Goal: Information Seeking & Learning: Learn about a topic

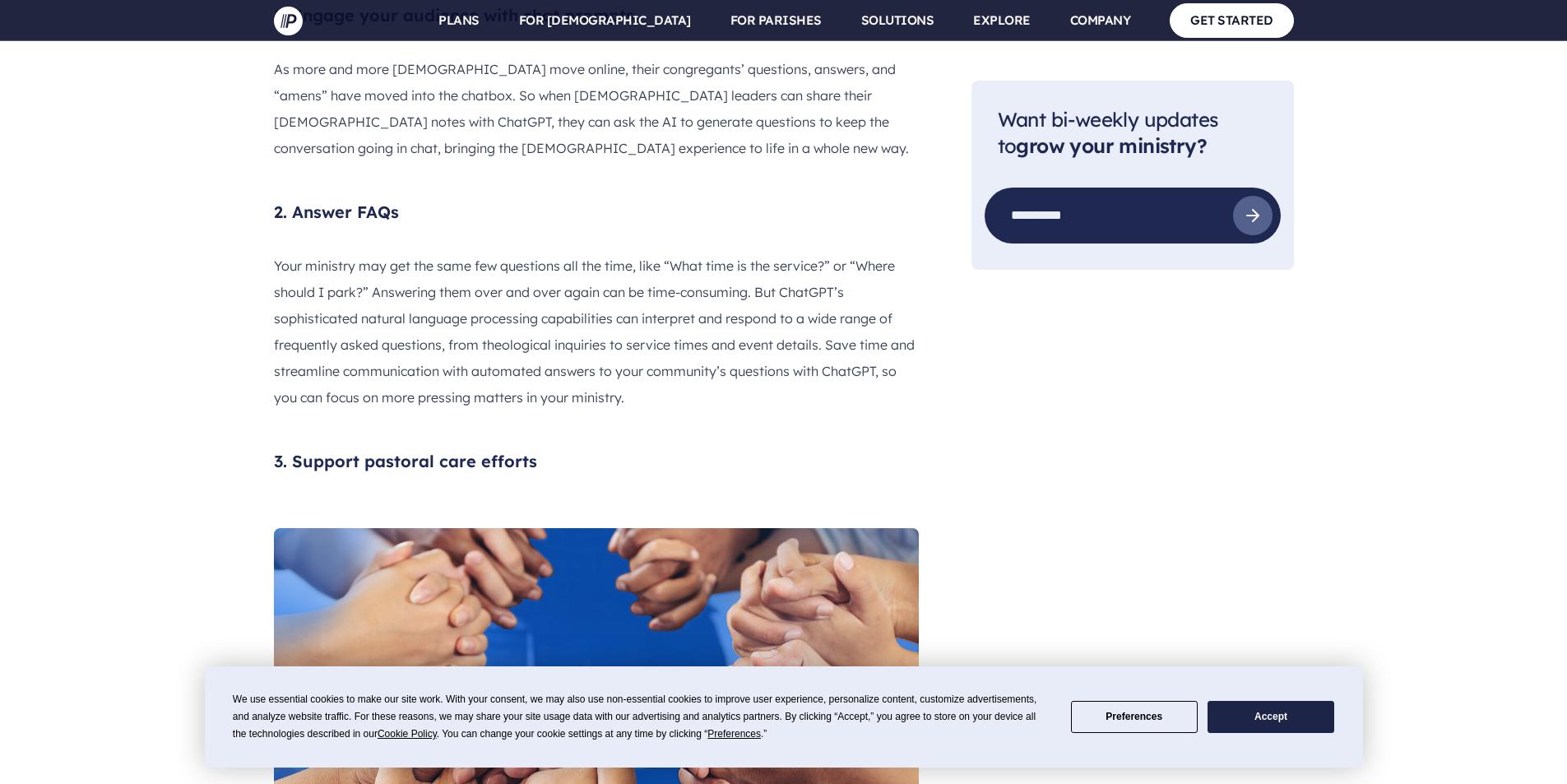
scroll to position [2056, 0]
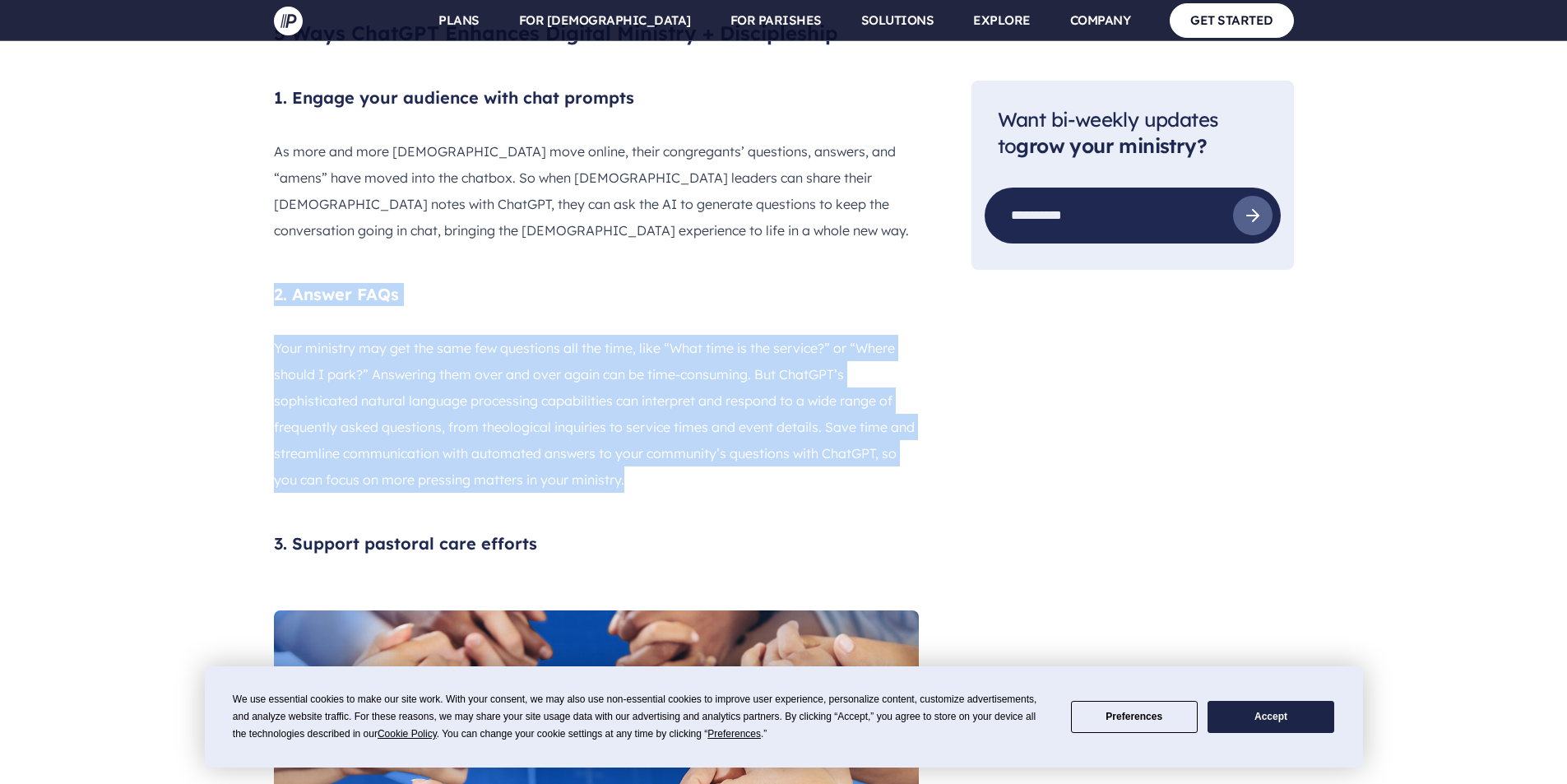
drag, startPoint x: 485, startPoint y: 349, endPoint x: 265, endPoint y: 196, distance: 268.0
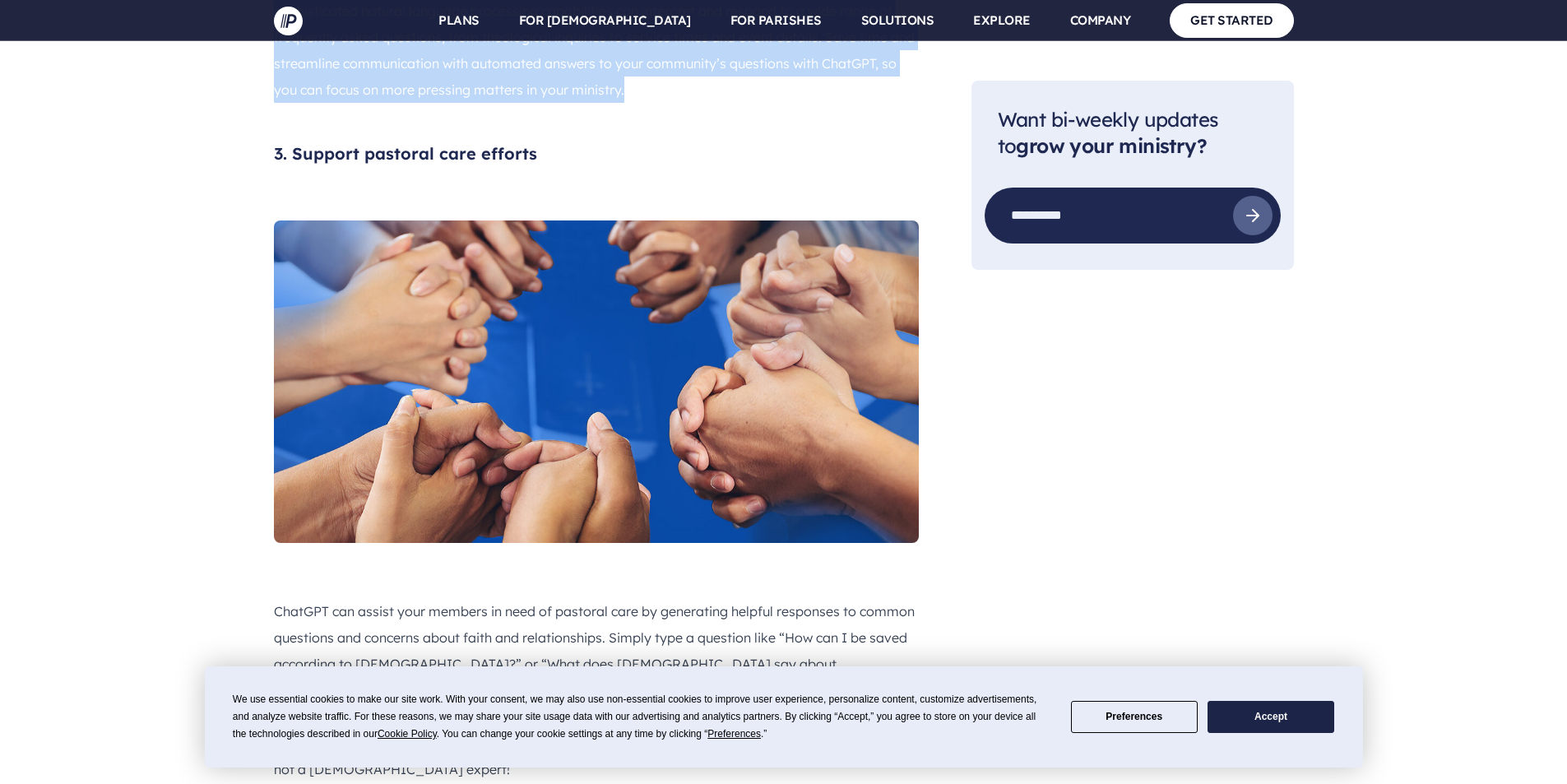
scroll to position [2467, 0]
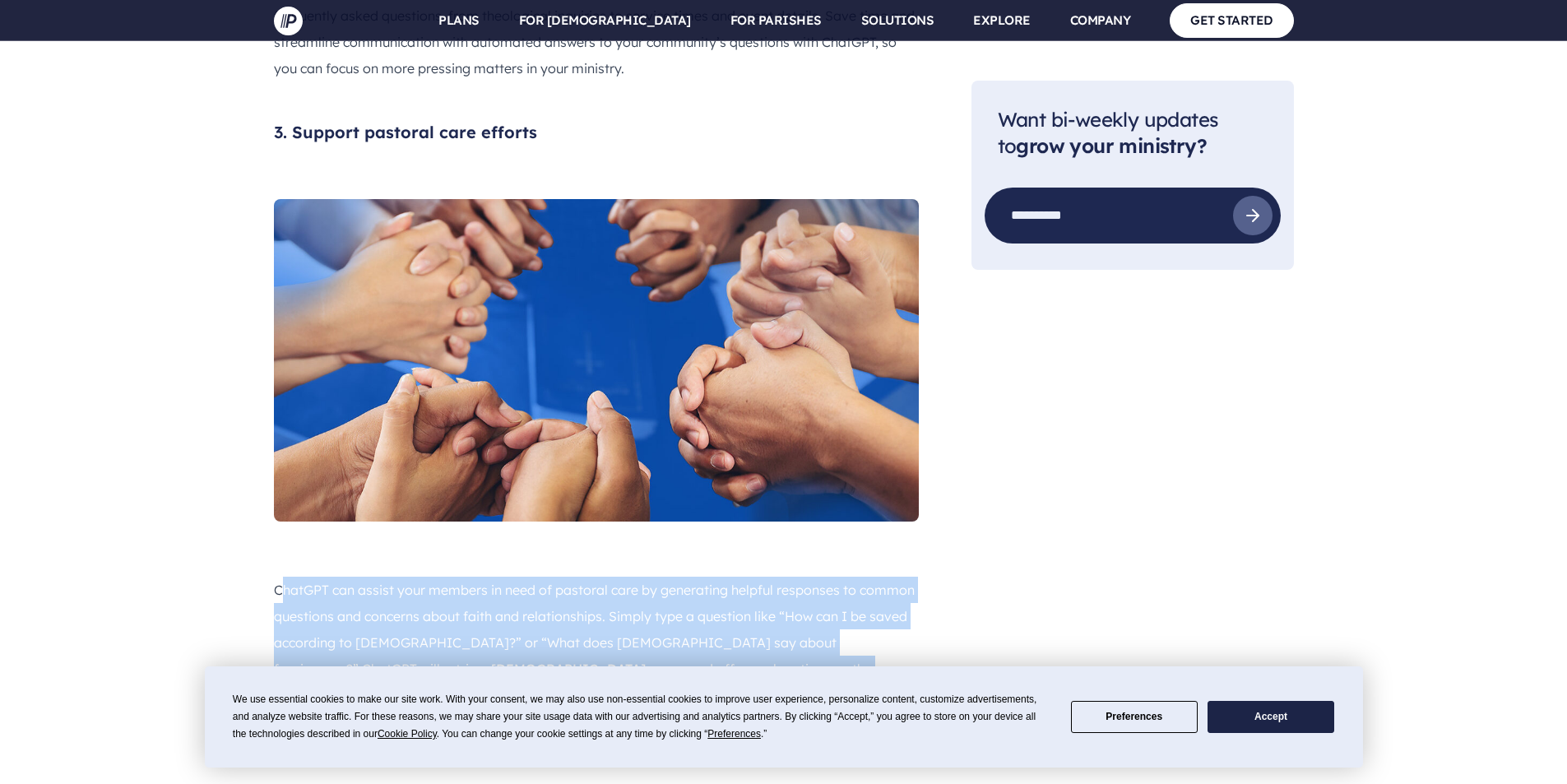
drag, startPoint x: 712, startPoint y: 623, endPoint x: 282, endPoint y: 474, distance: 455.1
click at [282, 577] on p "ChatGPT can assist your members in need of pastoral care by generating helpful …" at bounding box center [596, 668] width 645 height 184
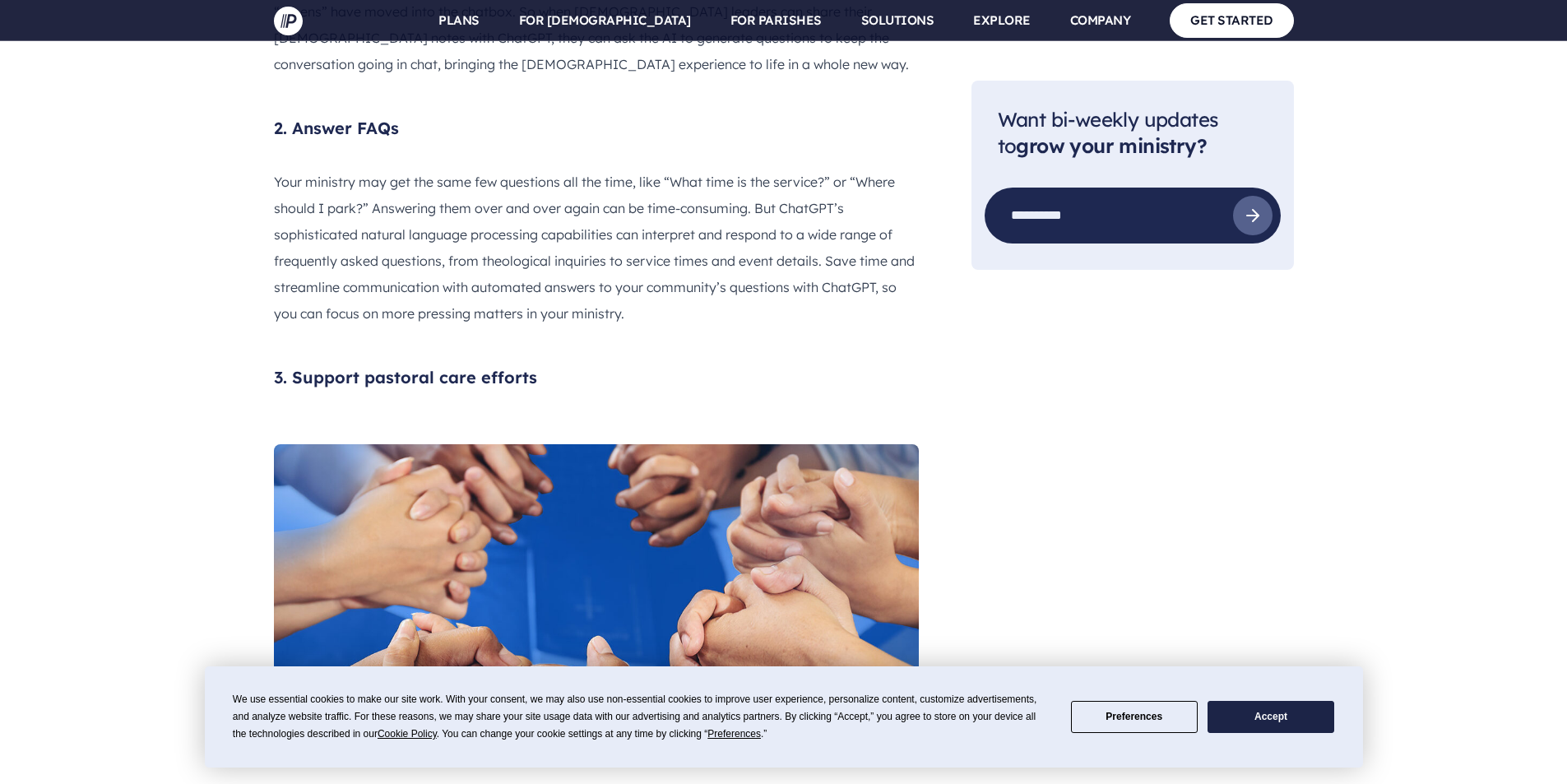
scroll to position [2220, 0]
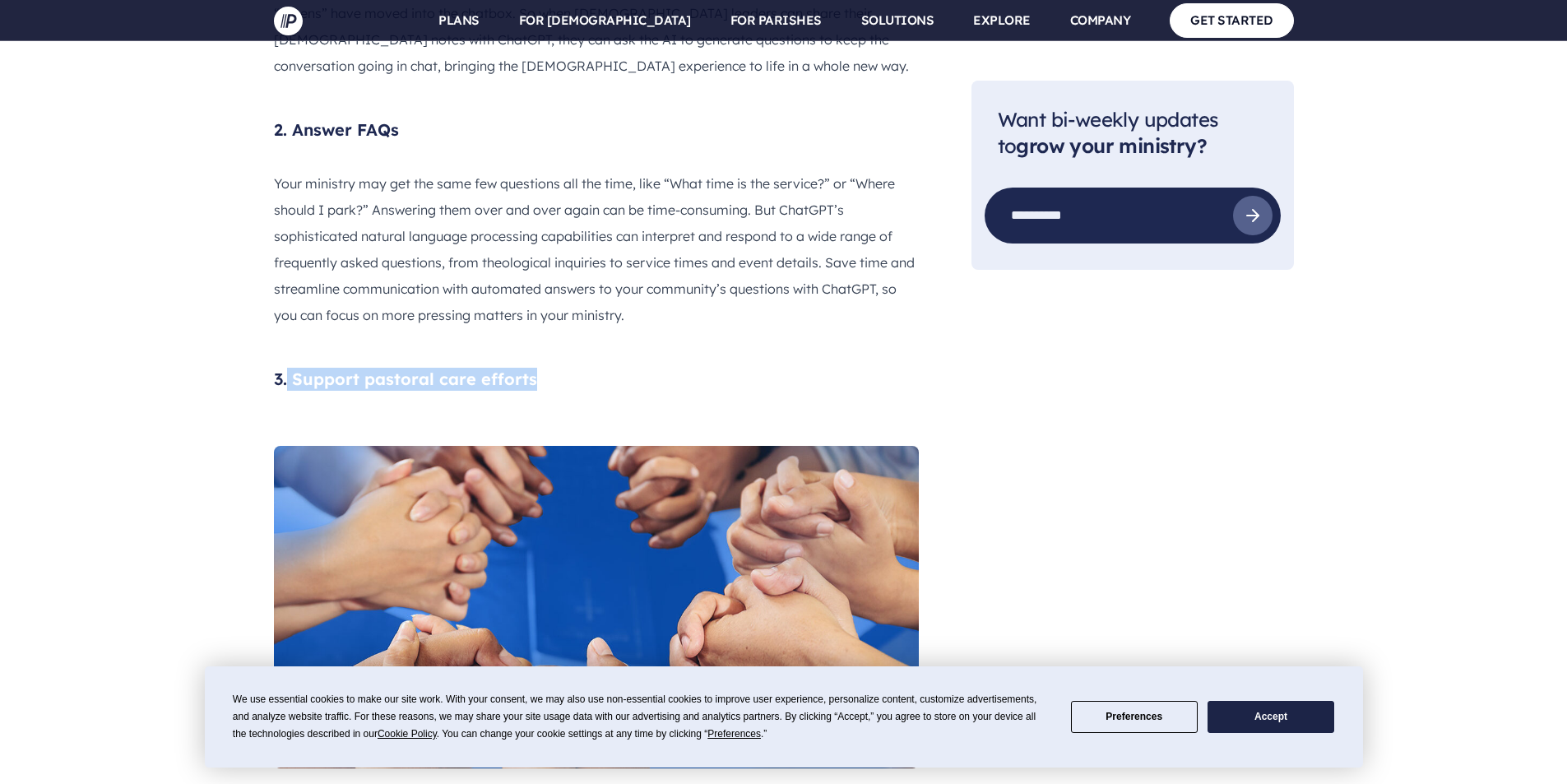
drag, startPoint x: 581, startPoint y: 280, endPoint x: 289, endPoint y: 287, distance: 292.1
click at [289, 368] on h4 "3. Support pastoral care efforts" at bounding box center [596, 380] width 645 height 23
copy h4 "Support pastoral care efforts"
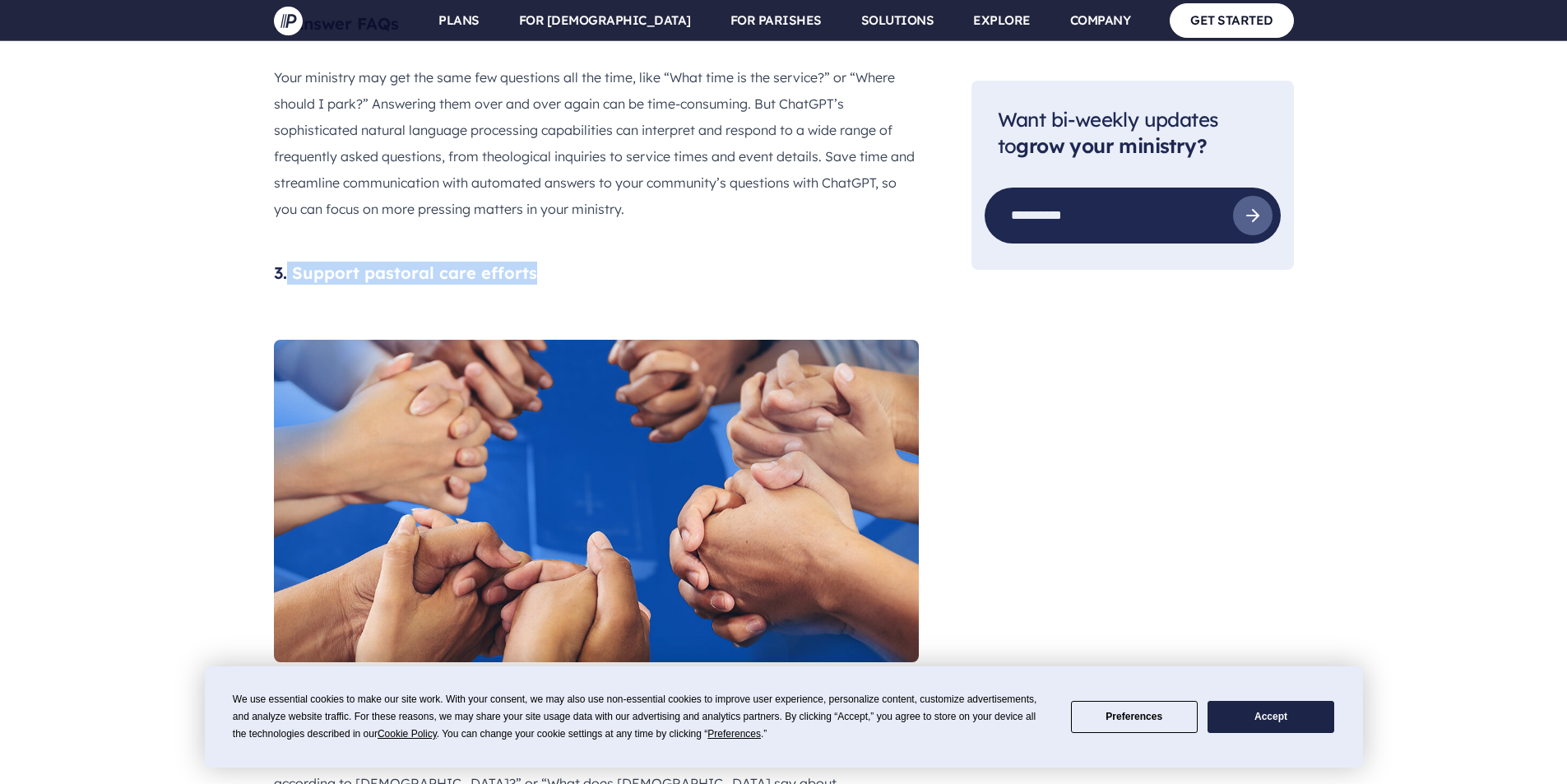
scroll to position [2549, 0]
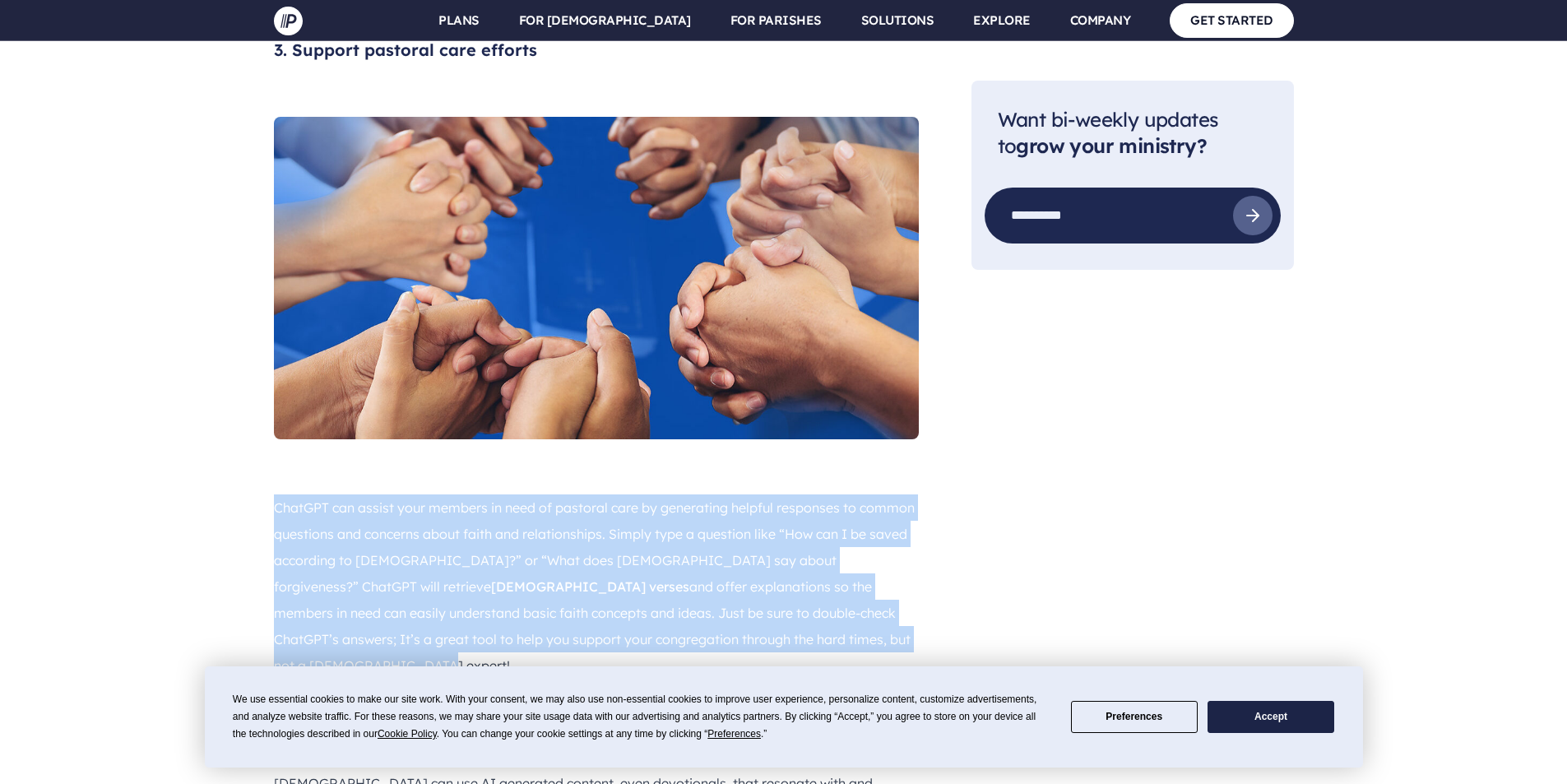
drag, startPoint x: 412, startPoint y: 460, endPoint x: 494, endPoint y: 666, distance: 221.7
click at [275, 494] on p "ChatGPT can assist your members in need of pastoral care by generating helpful …" at bounding box center [596, 586] width 645 height 184
copy p "ChatGPT can assist your members in need of pastoral care by generating helpful …"
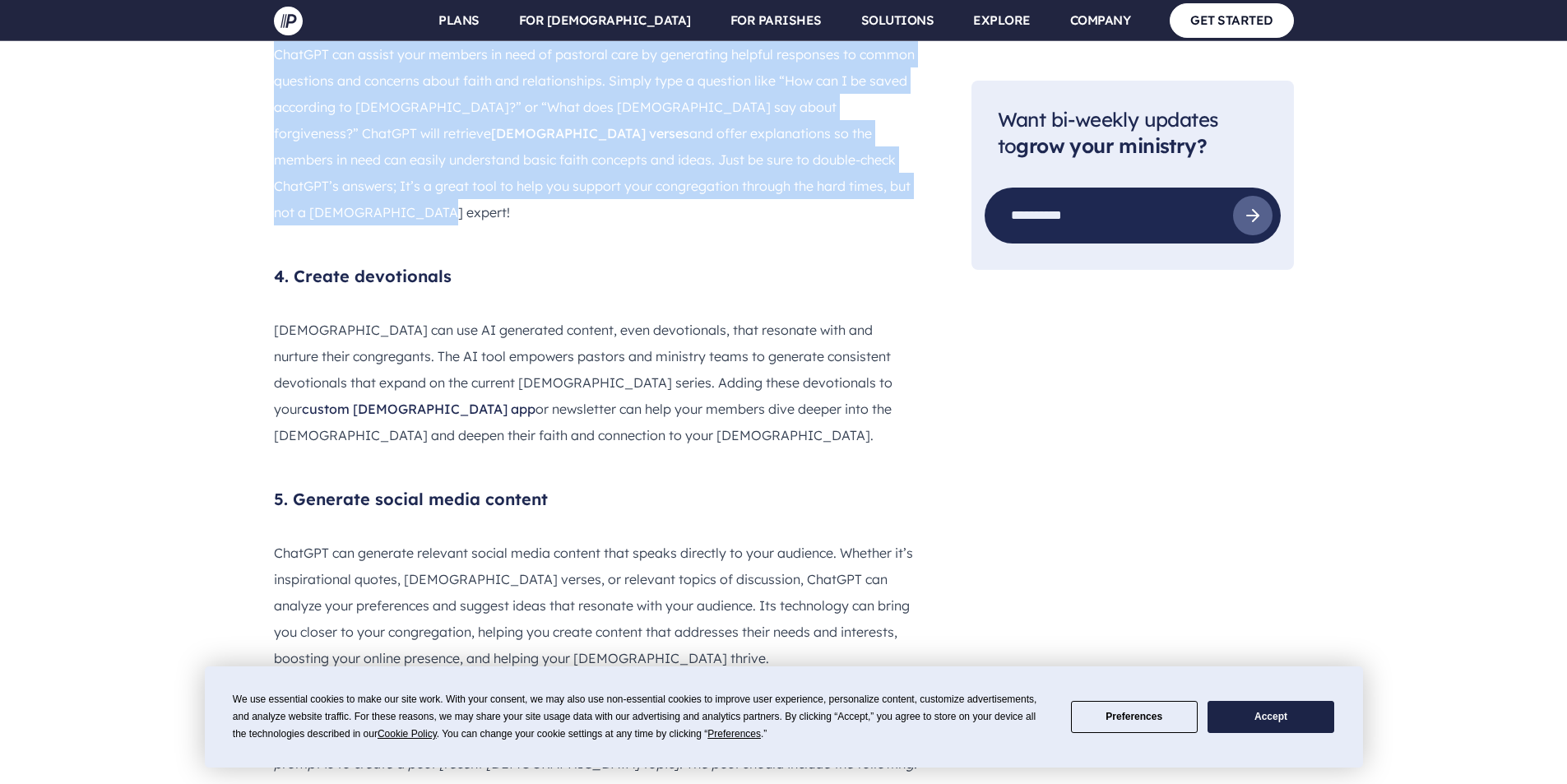
scroll to position [3042, 0]
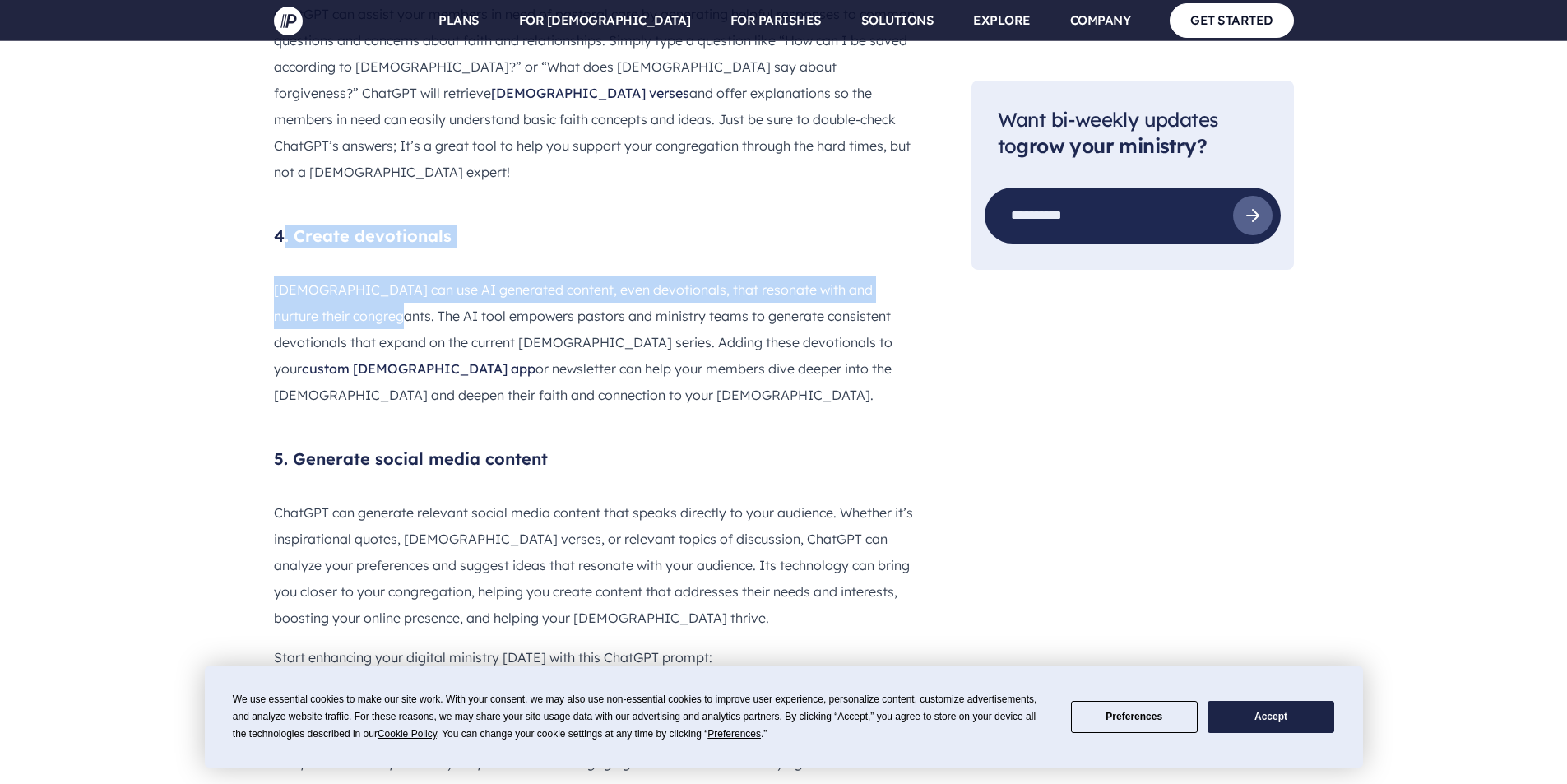
drag, startPoint x: 280, startPoint y: 101, endPoint x: 334, endPoint y: 149, distance: 72.2
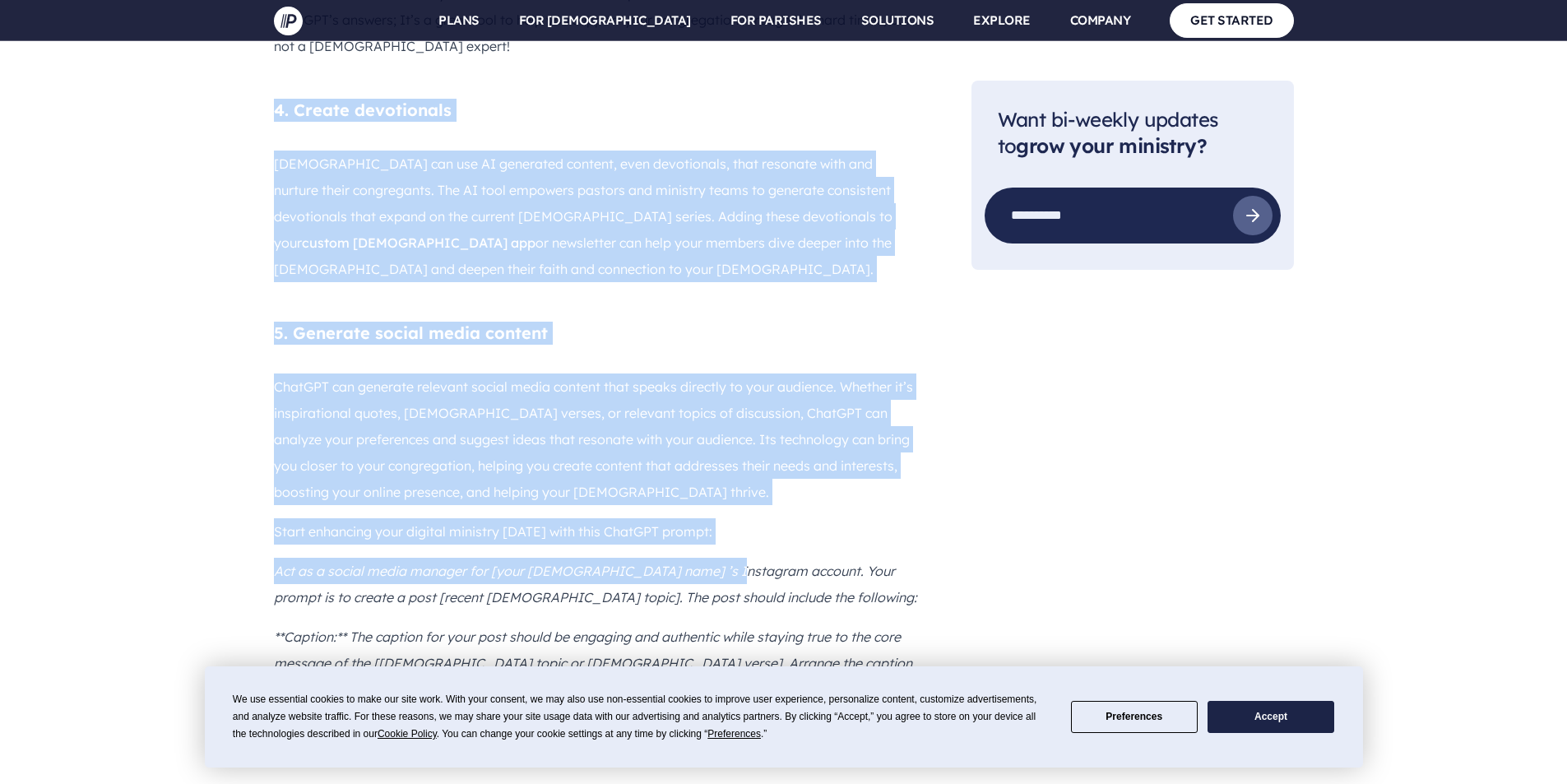
scroll to position [3207, 0]
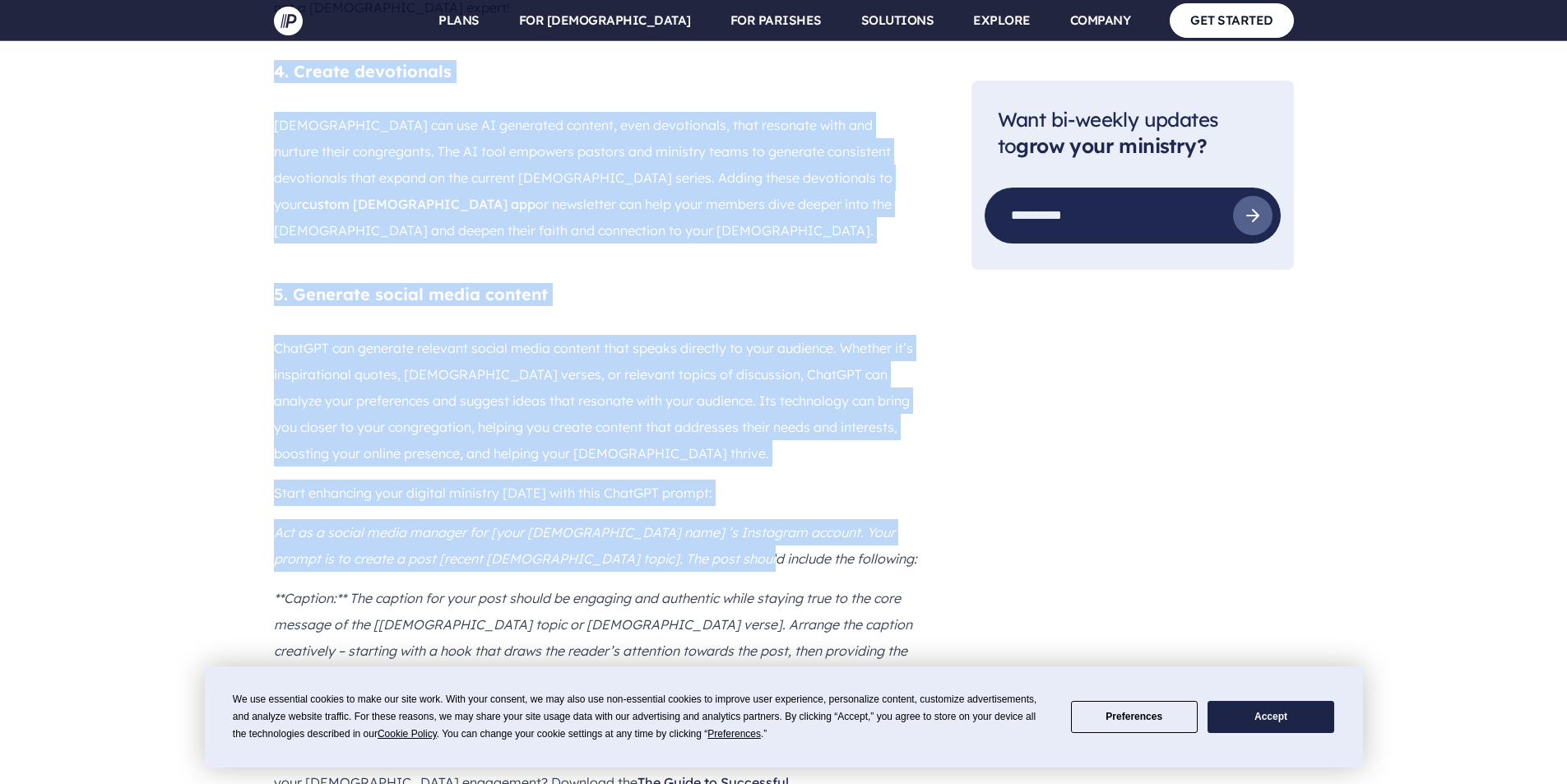
drag, startPoint x: 278, startPoint y: 103, endPoint x: 703, endPoint y: 424, distance: 532.6
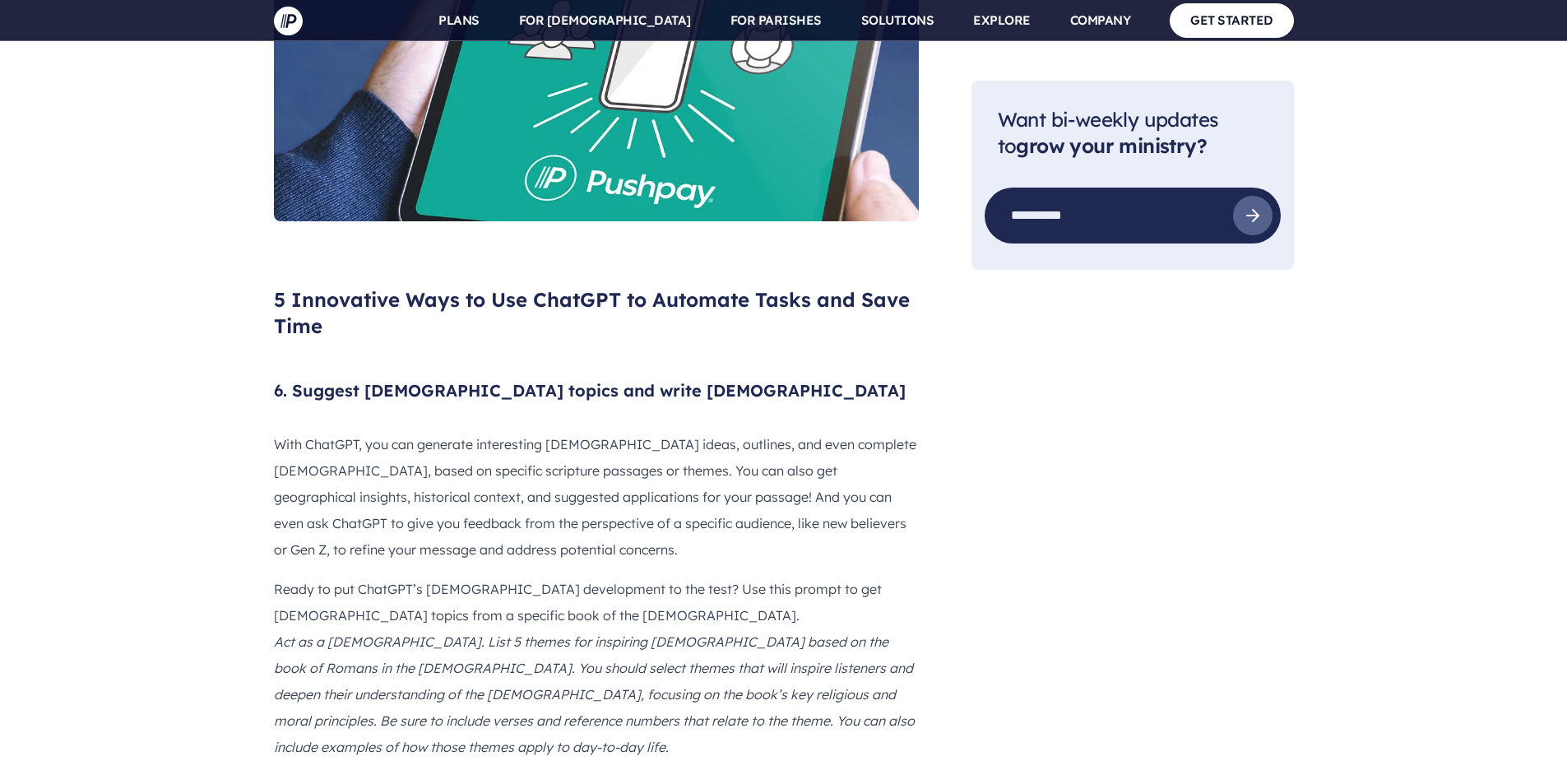
scroll to position [4440, 0]
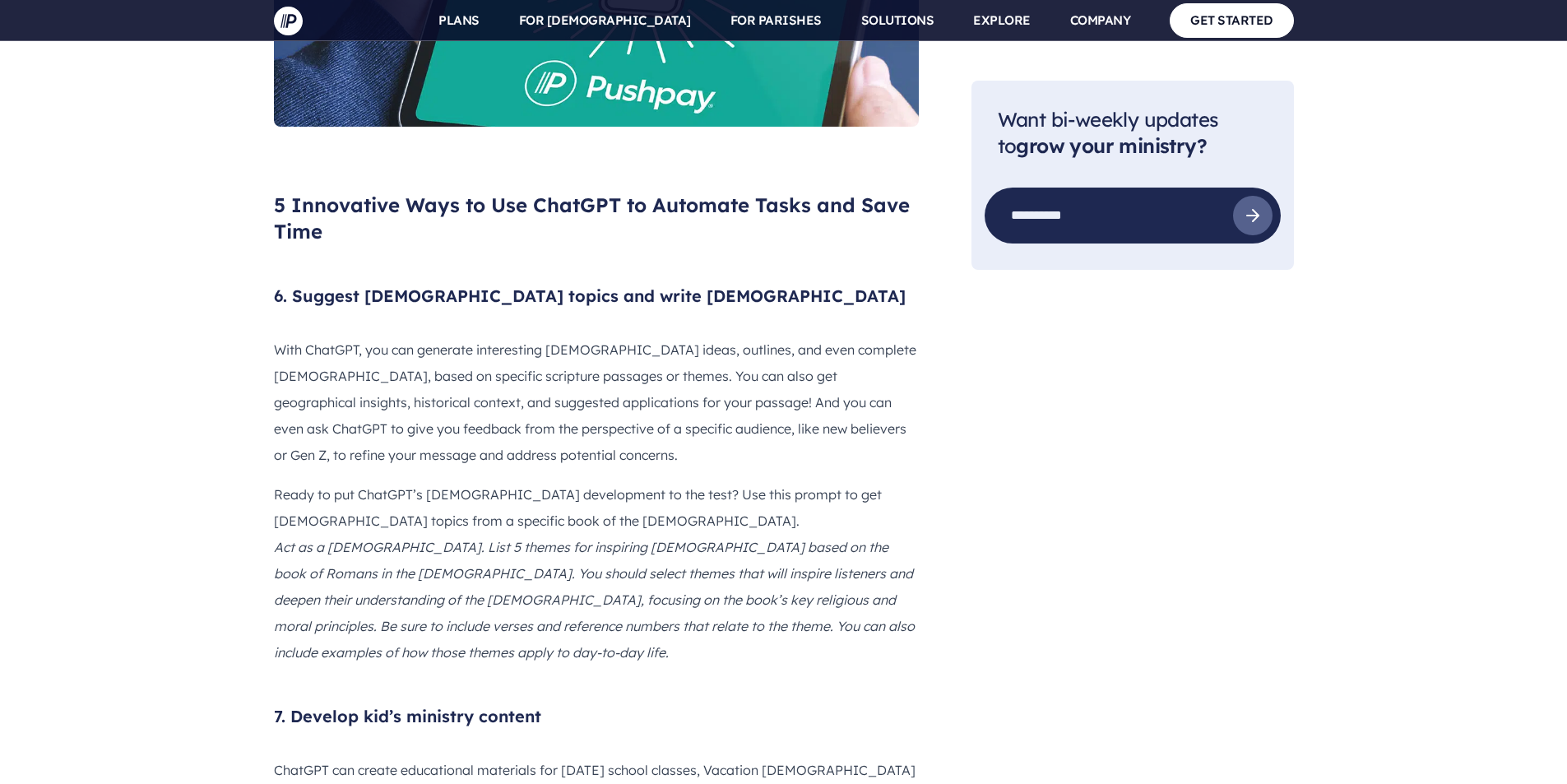
copy div "8. Loremi dolorsitame Consecte adi eli SE doeiusmod tempori, utla etdoloremag, …"
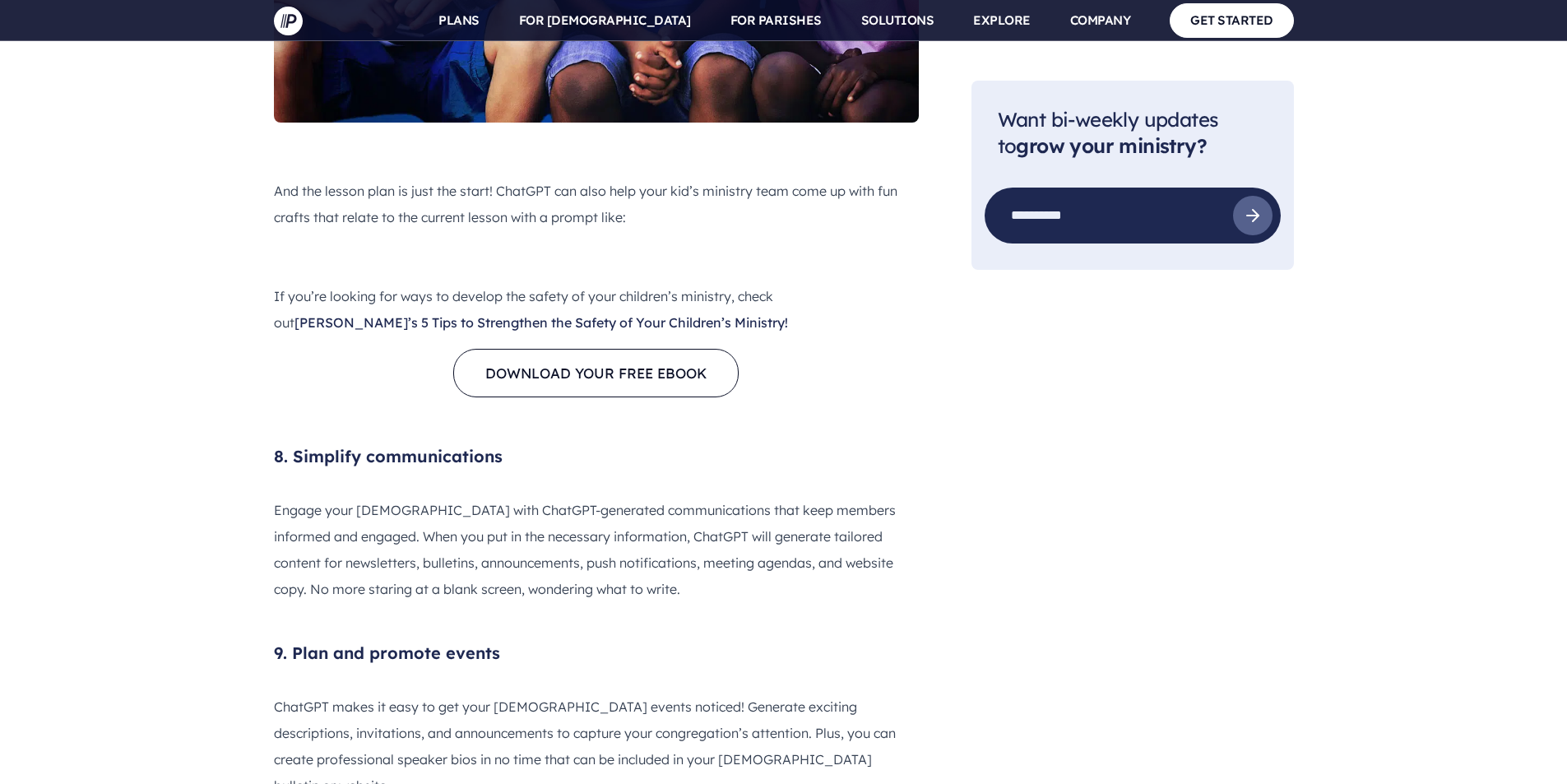
scroll to position [5838, 0]
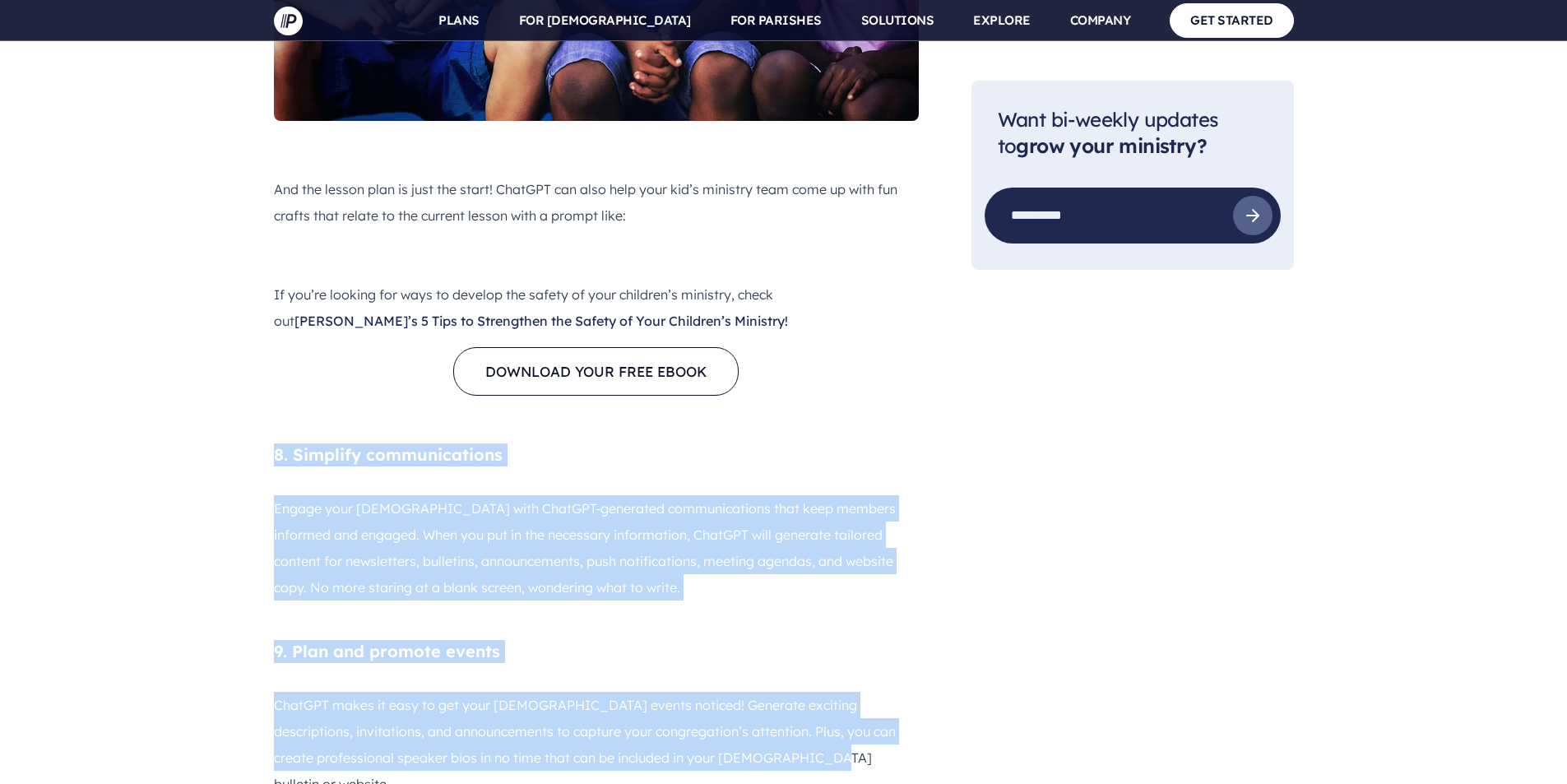
drag, startPoint x: 276, startPoint y: 245, endPoint x: 826, endPoint y: 553, distance: 630.4
copy div "8. Simplify communications Engage your [DEMOGRAPHIC_DATA] with ChatGPT-generate…"
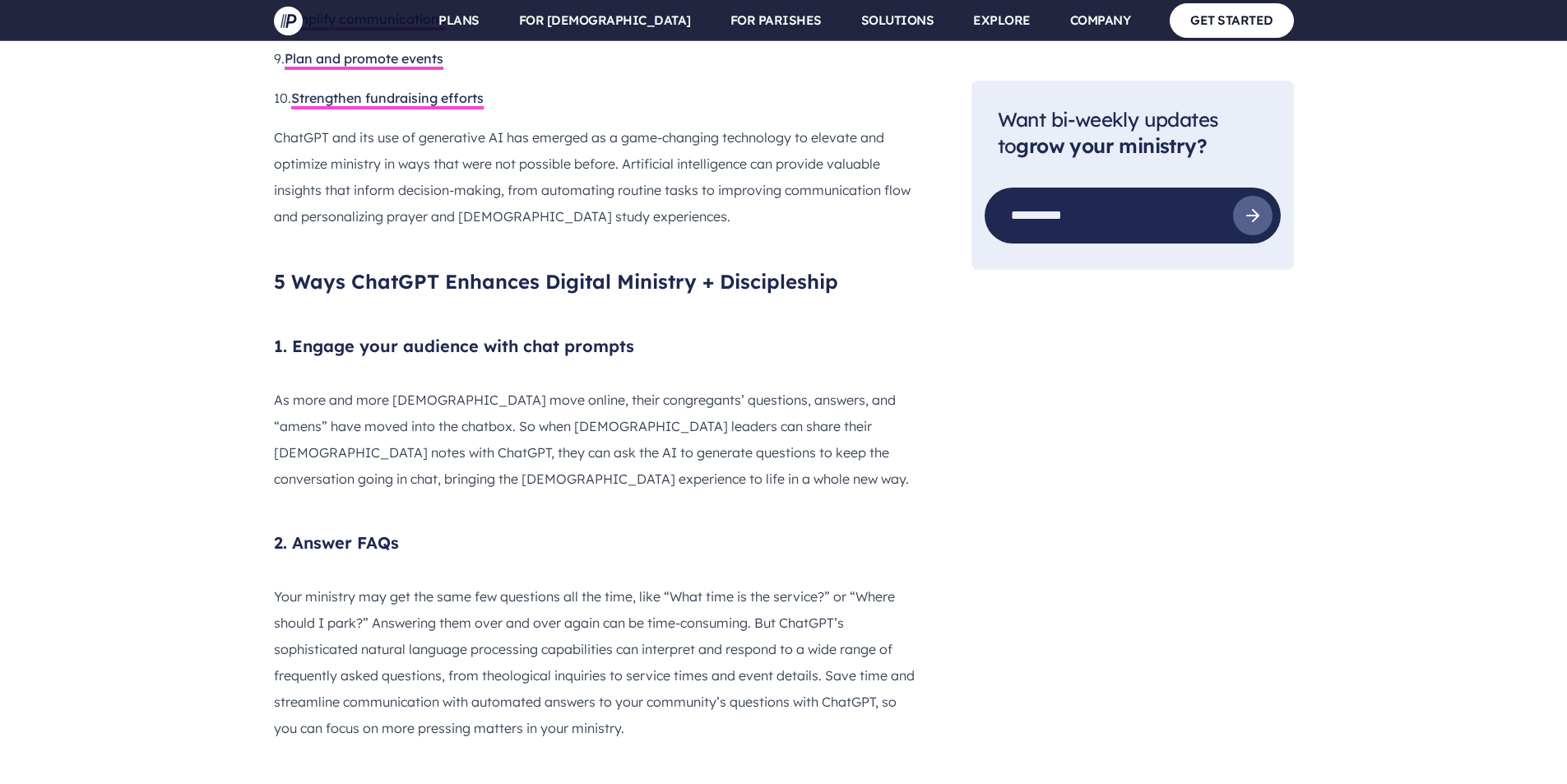
scroll to position [1809, 0]
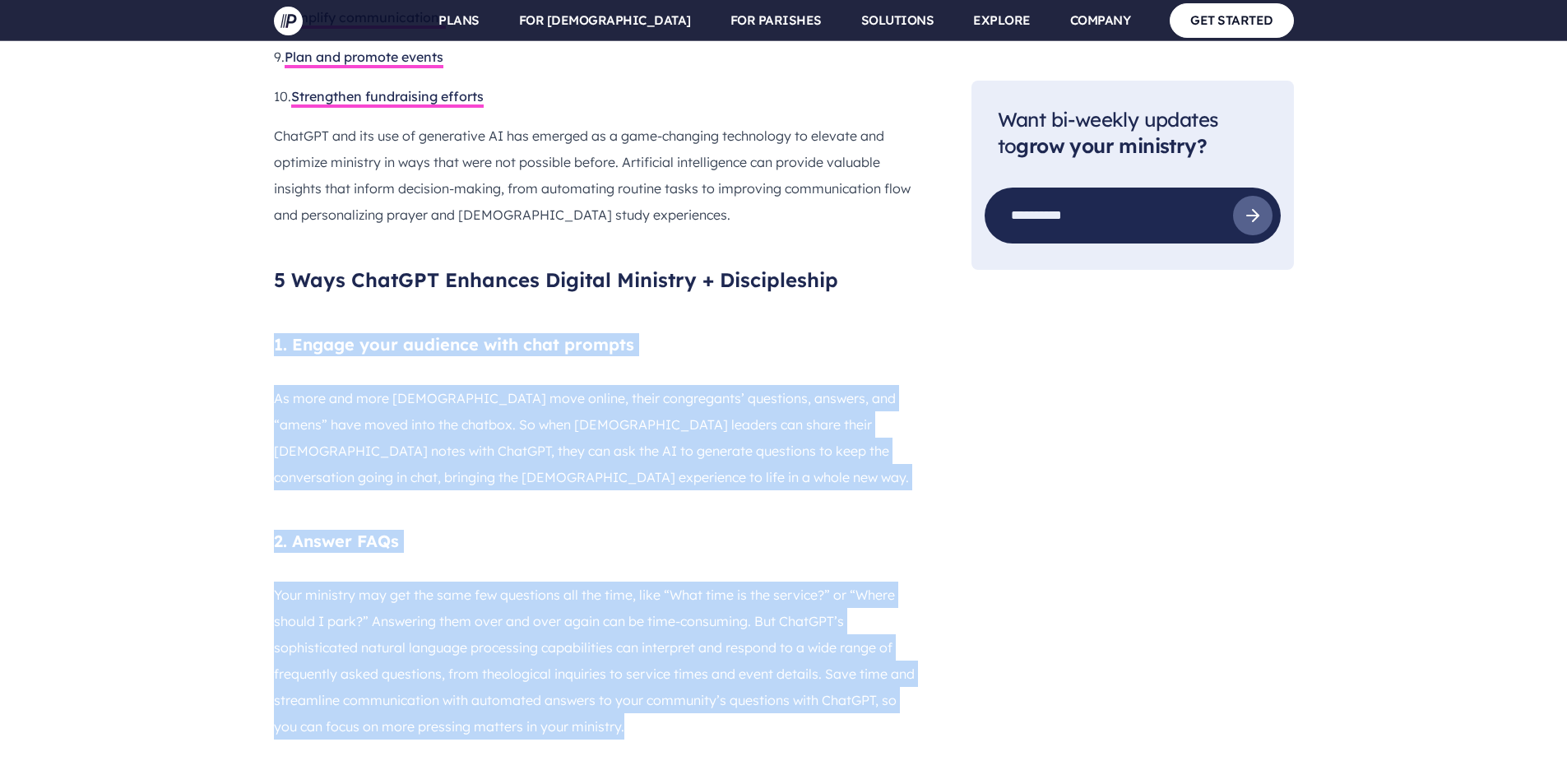
drag, startPoint x: 288, startPoint y: 245, endPoint x: 714, endPoint y: 625, distance: 570.9
copy div "1. Engage your audience with chat prompts As more and more [DEMOGRAPHIC_DATA] m…"
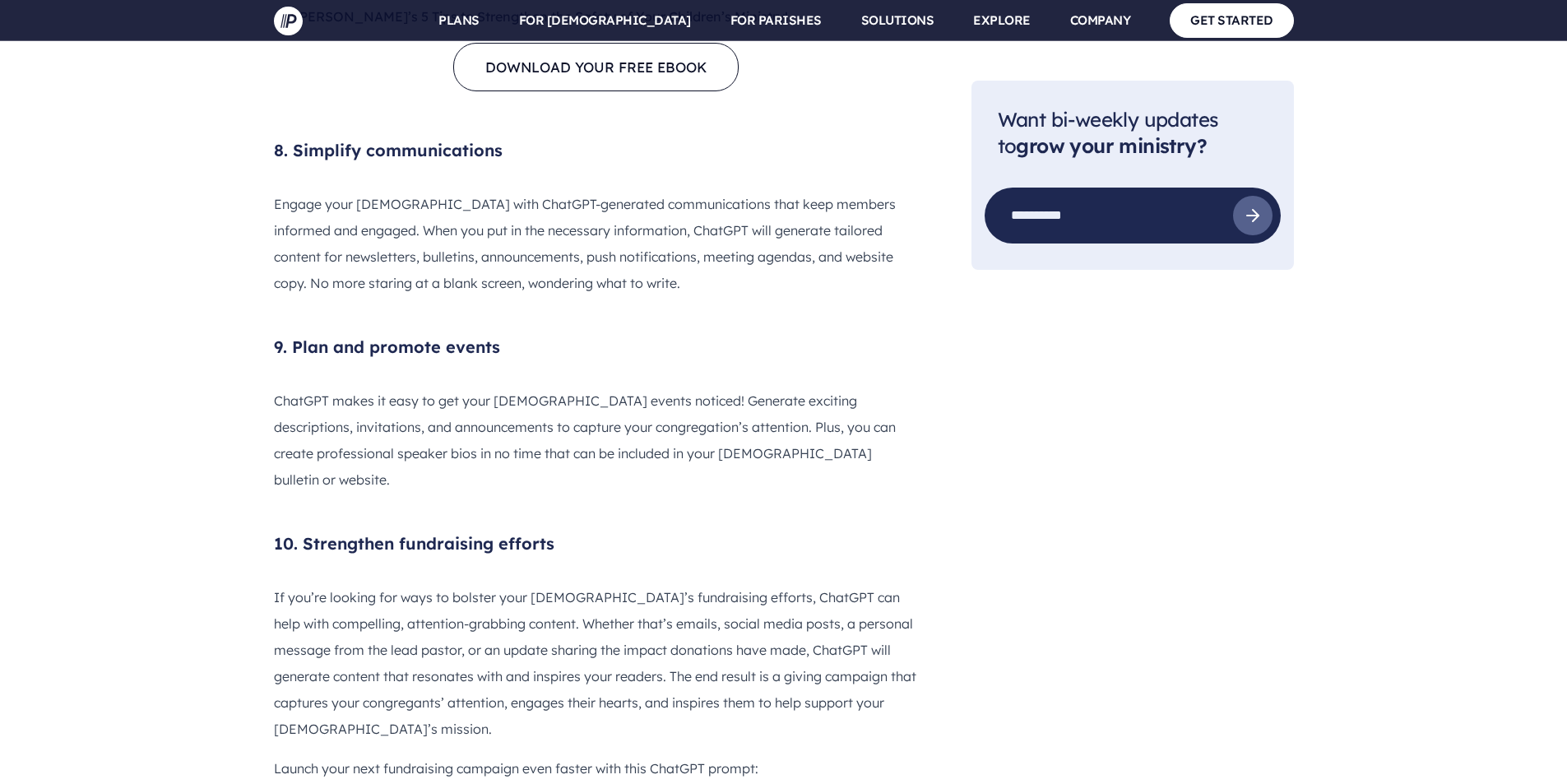
scroll to position [6249, 0]
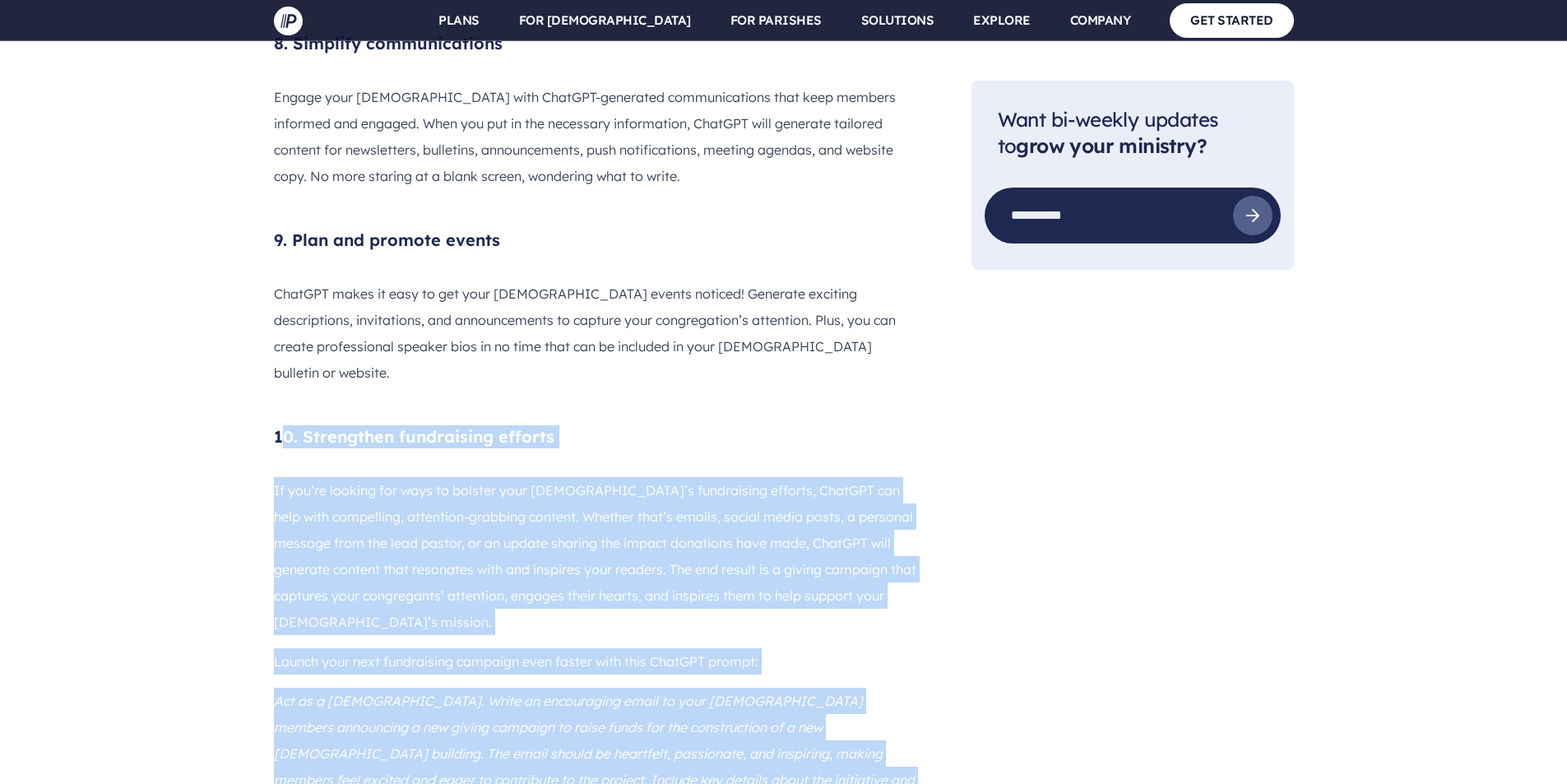
drag, startPoint x: 279, startPoint y: 201, endPoint x: 752, endPoint y: 682, distance: 674.6
copy div "6. Loremipsum dolorsitame consect Ad eli’se doeiusm tem inci ut laboree dolo ma…"
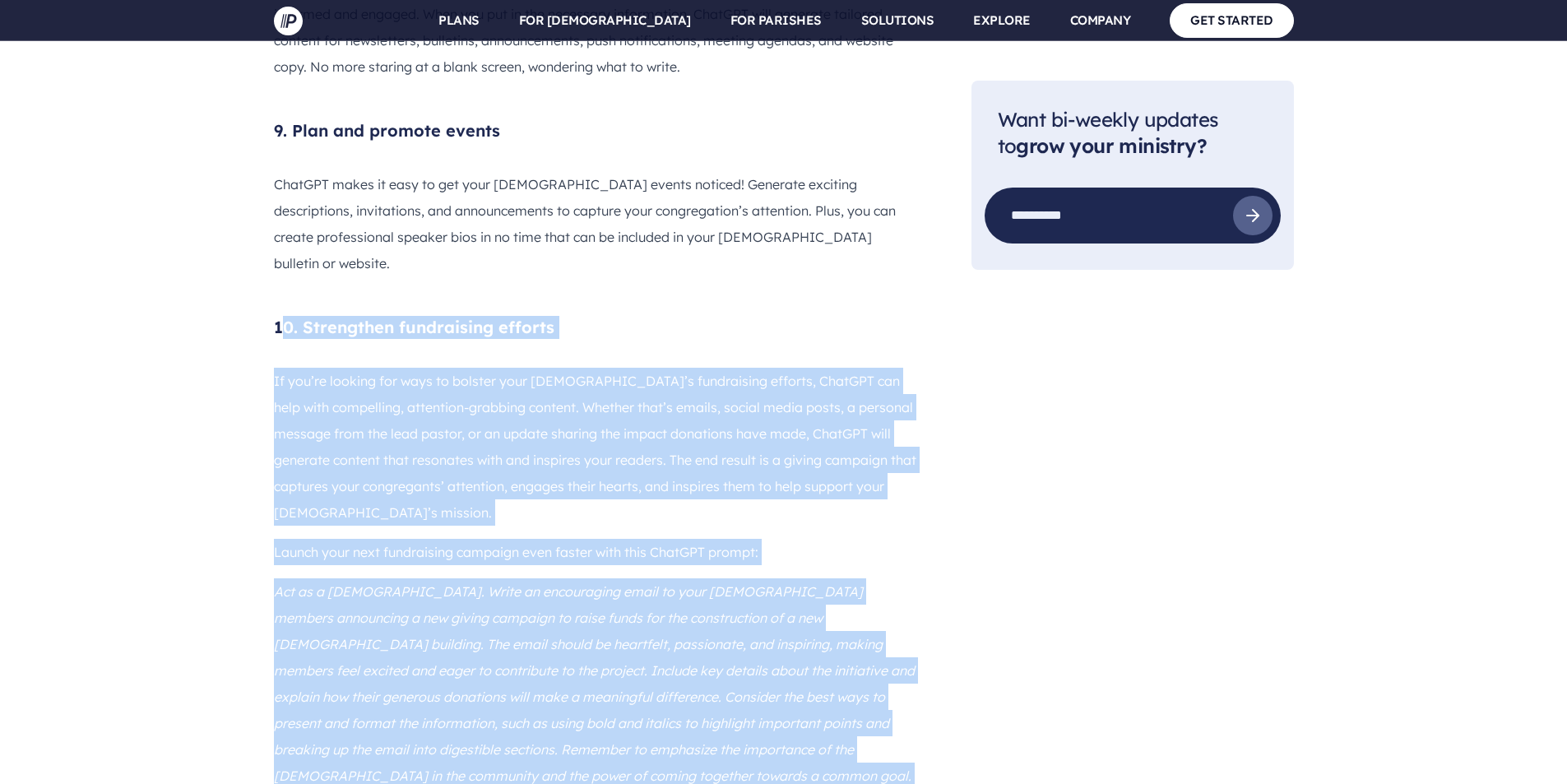
scroll to position [6825, 0]
